Goal: Book appointment/travel/reservation

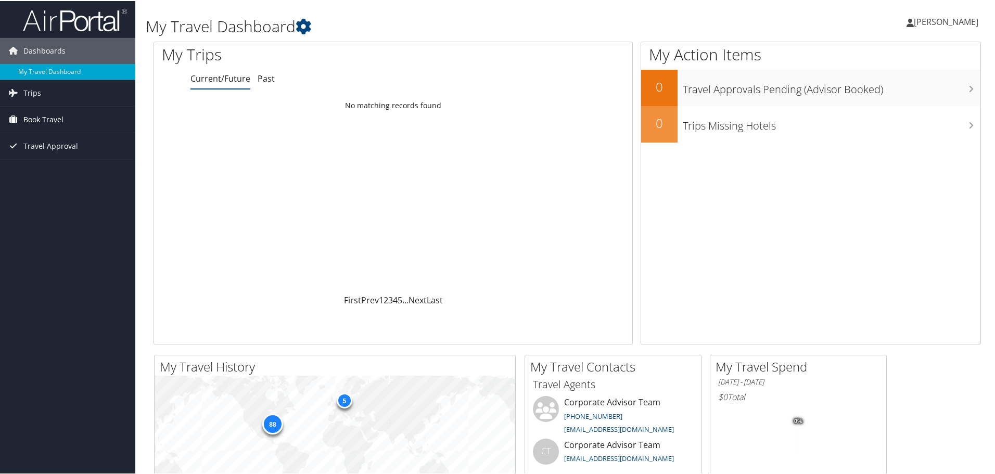
click at [70, 123] on link "Book Travel" at bounding box center [67, 119] width 135 height 26
click at [71, 169] on link "Book/Manage Online Trips" at bounding box center [67, 171] width 135 height 16
